Goal: Find specific page/section: Find specific page/section

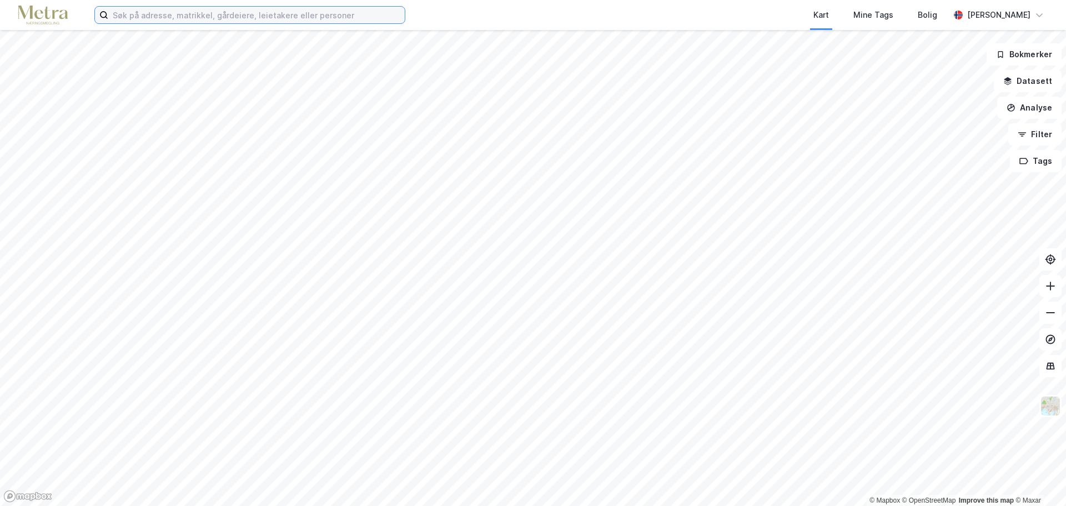
click at [122, 12] on input at bounding box center [256, 15] width 296 height 17
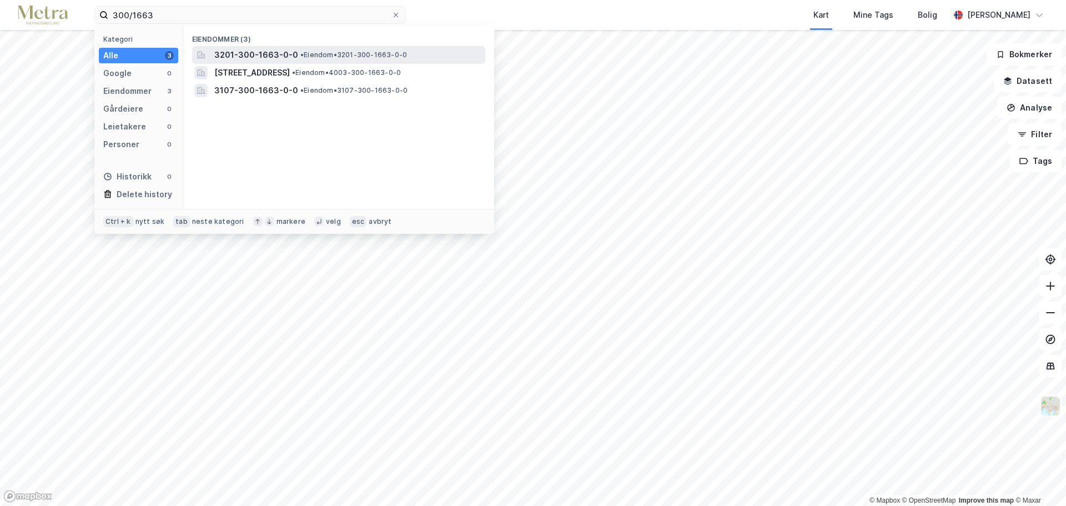
click at [234, 51] on span "3201-300-1663-0-0" at bounding box center [256, 54] width 84 height 13
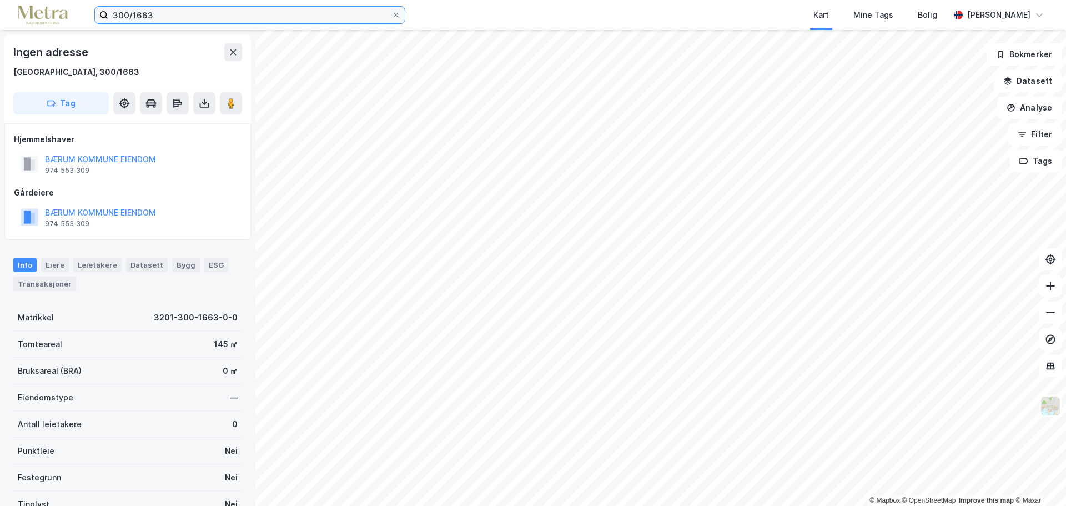
click at [174, 18] on input "300/1663" at bounding box center [249, 15] width 283 height 17
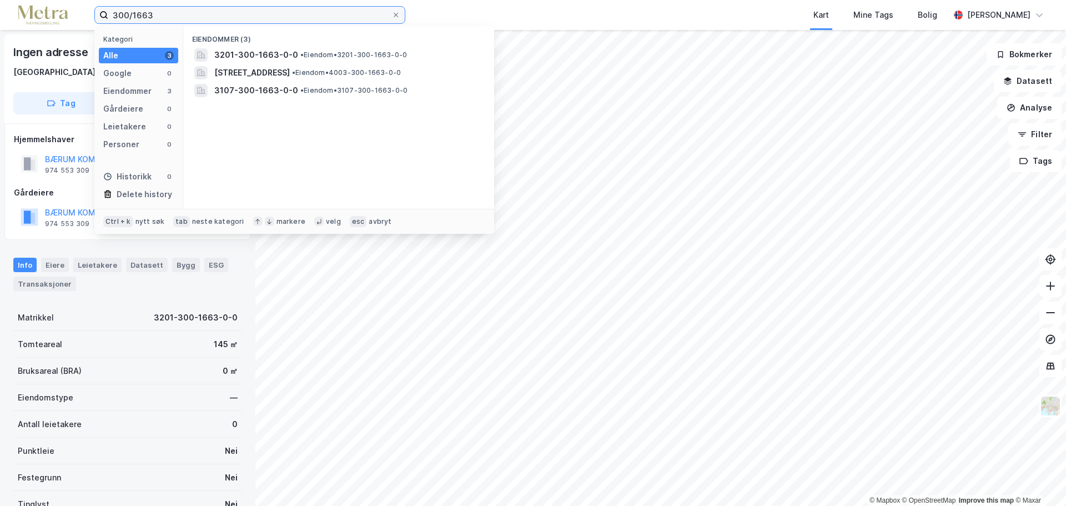
click at [112, 15] on input "300/1663" at bounding box center [249, 15] width 283 height 17
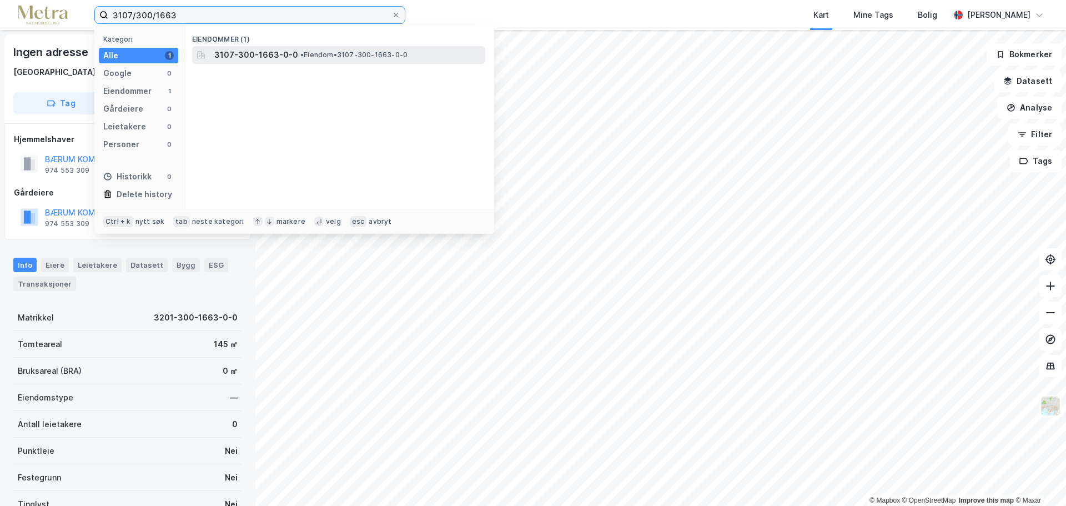
type input "3107/300/1663"
click at [230, 52] on span "3107-300-1663-0-0" at bounding box center [256, 54] width 84 height 13
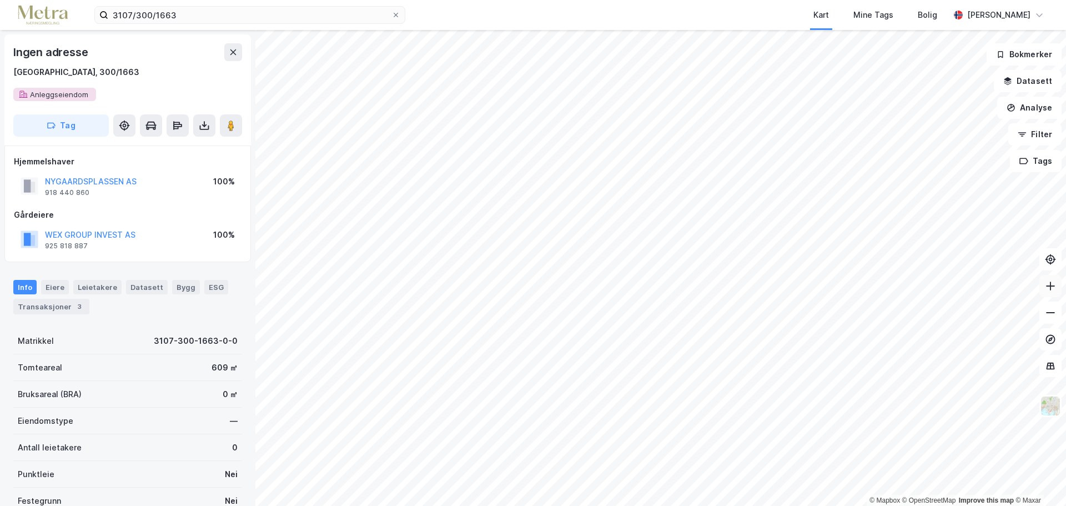
click at [1048, 287] on icon at bounding box center [1050, 285] width 11 height 11
